Goal: Task Accomplishment & Management: Use online tool/utility

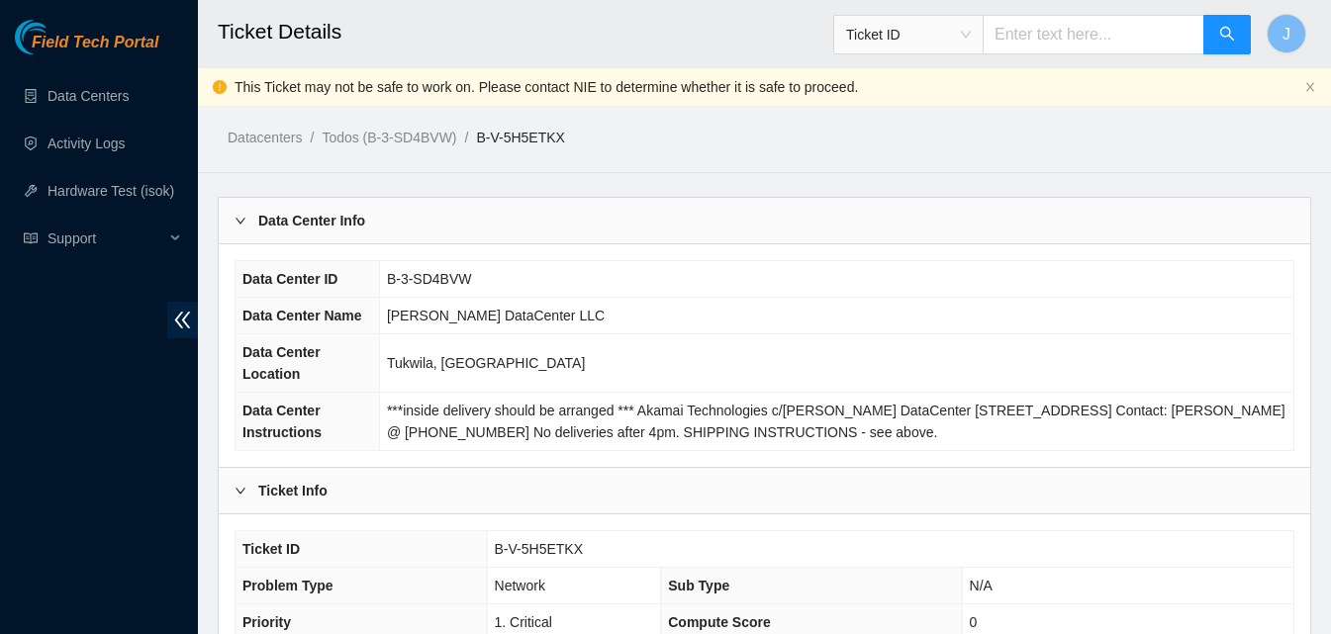
scroll to position [554, 0]
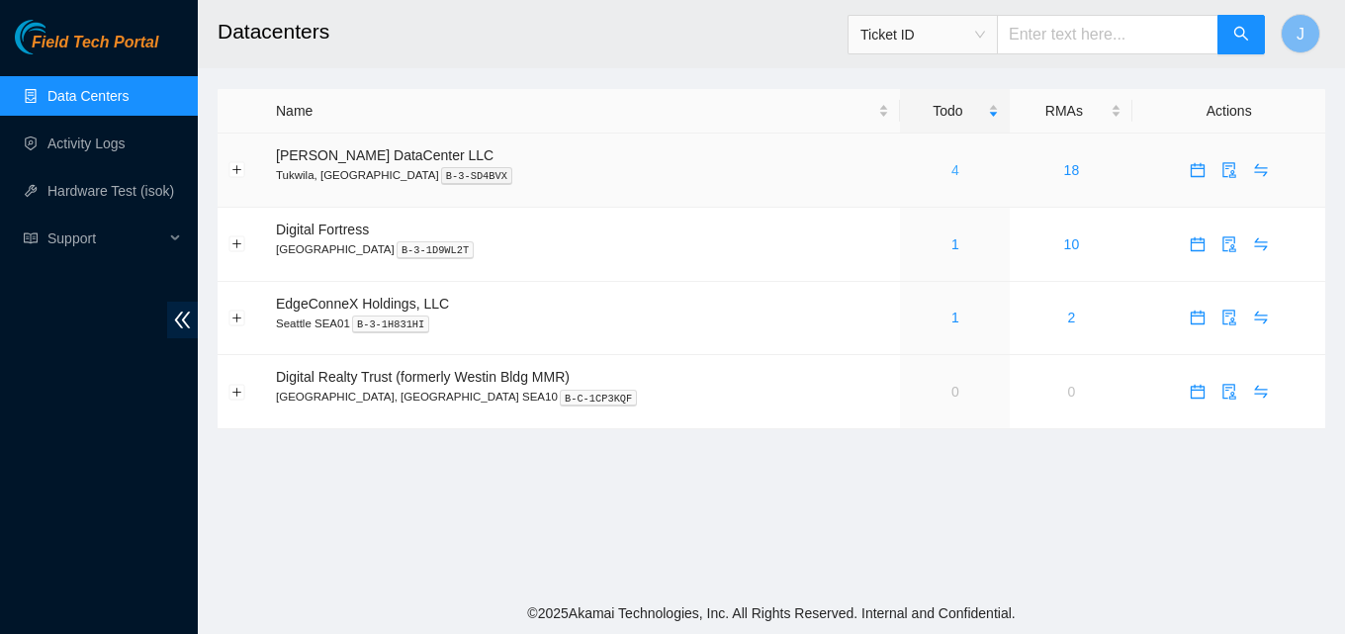
click at [952, 173] on link "4" at bounding box center [956, 170] width 8 height 16
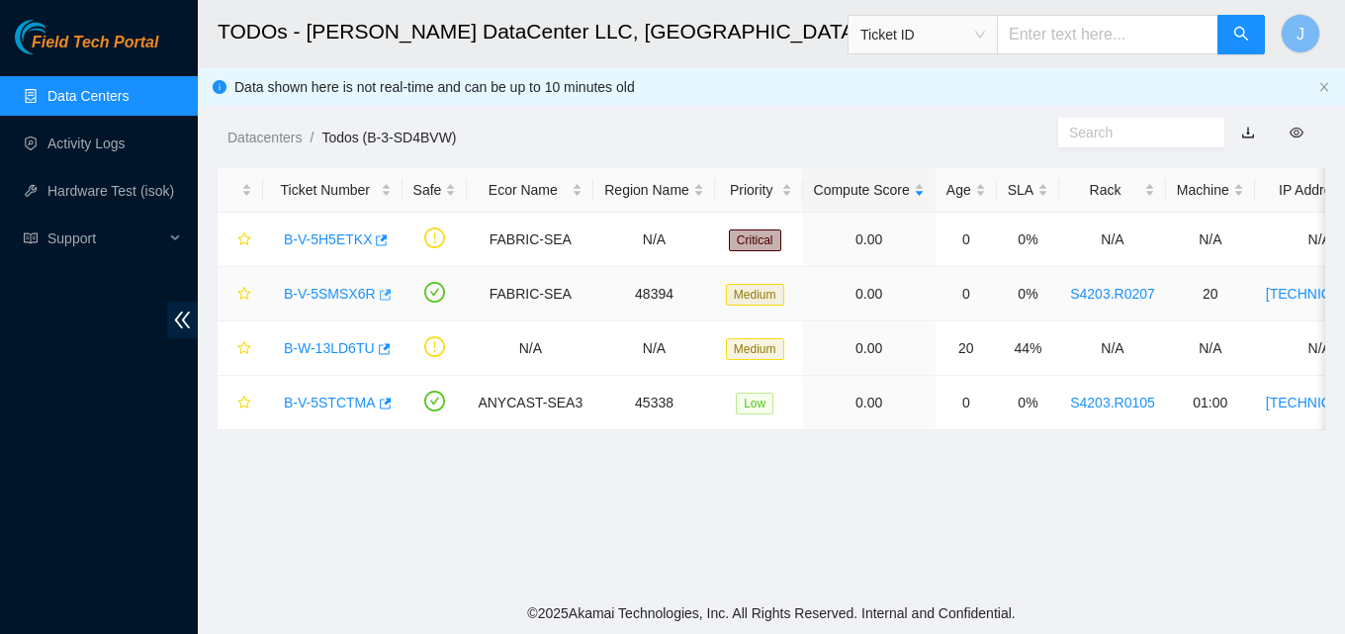
click at [378, 294] on body "Field Tech Portal Data Centers Activity Logs Hardware Test (isok) Support TODOs…" at bounding box center [672, 317] width 1345 height 634
click at [378, 294] on icon "button" at bounding box center [384, 295] width 14 height 14
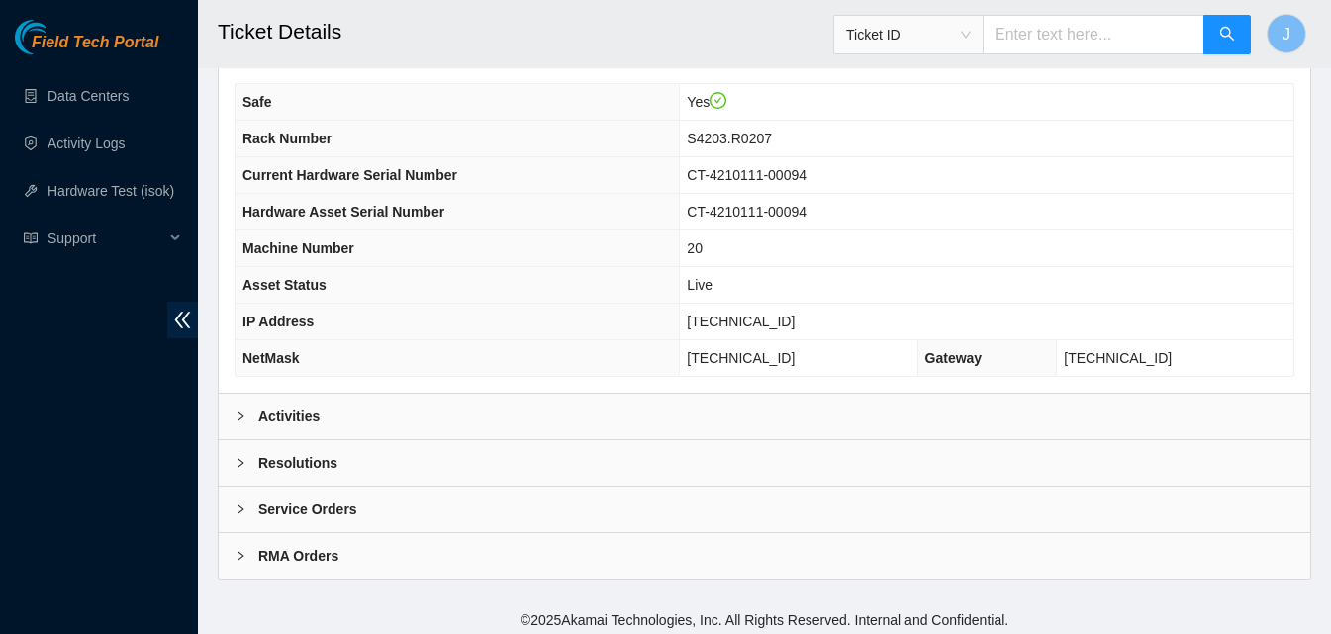
scroll to position [643, 0]
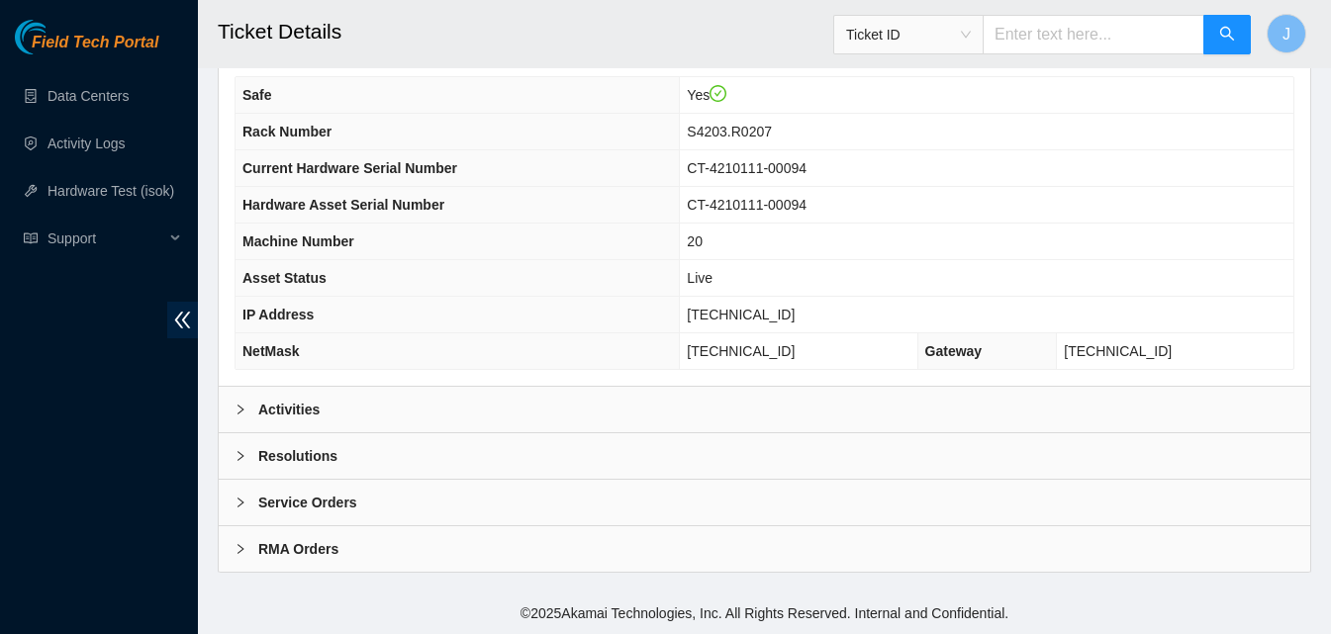
click at [448, 427] on div "Activities" at bounding box center [764, 410] width 1091 height 46
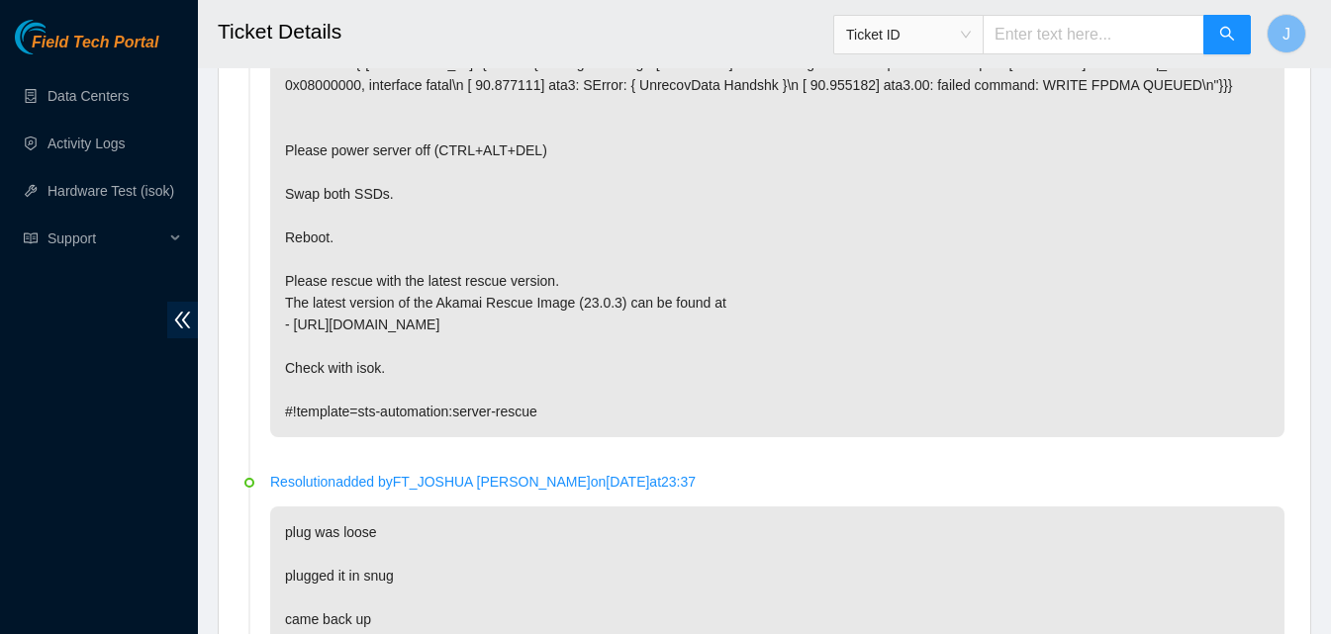
scroll to position [1157, 0]
